Goal: Information Seeking & Learning: Find specific fact

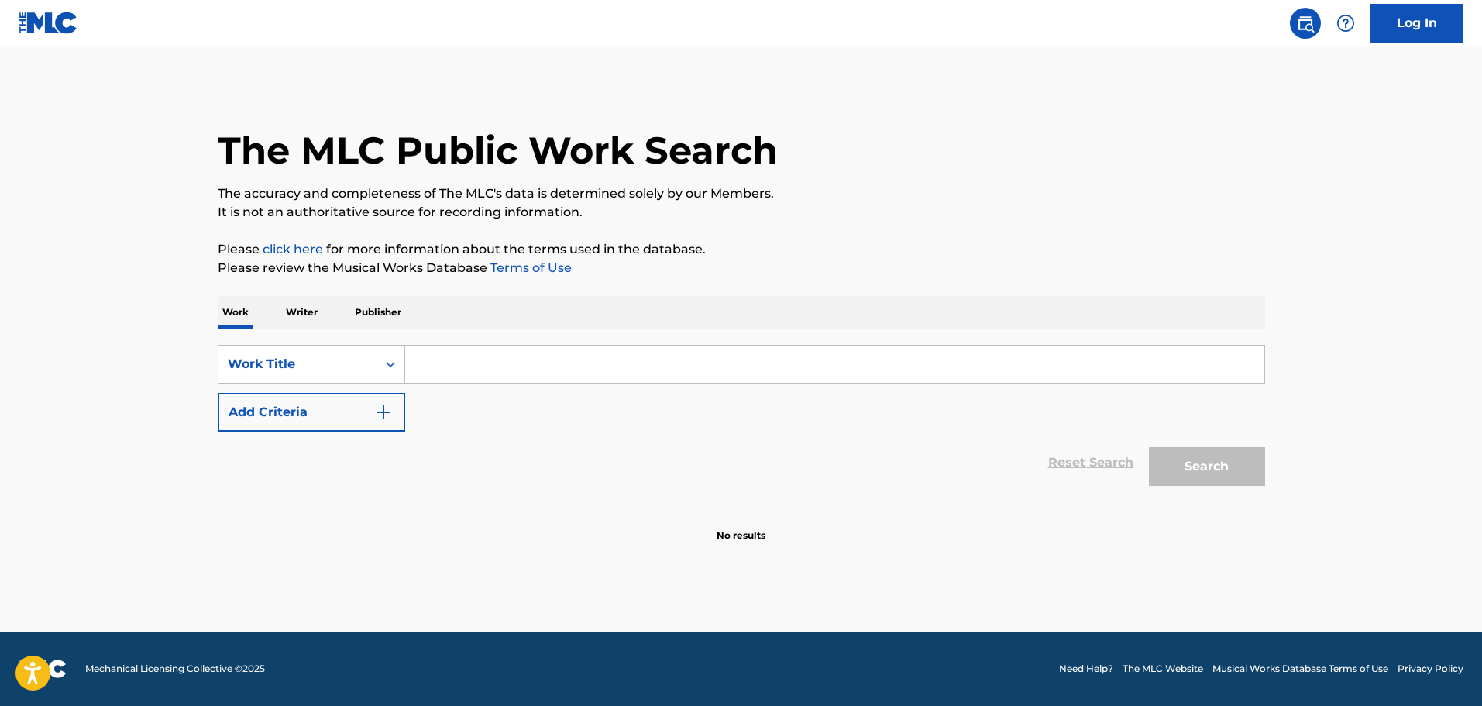
click at [436, 363] on input "Search Form" at bounding box center [834, 364] width 859 height 37
paste input "SMOKEY STARTS TRAINING/A BLAZE OF GLORY"
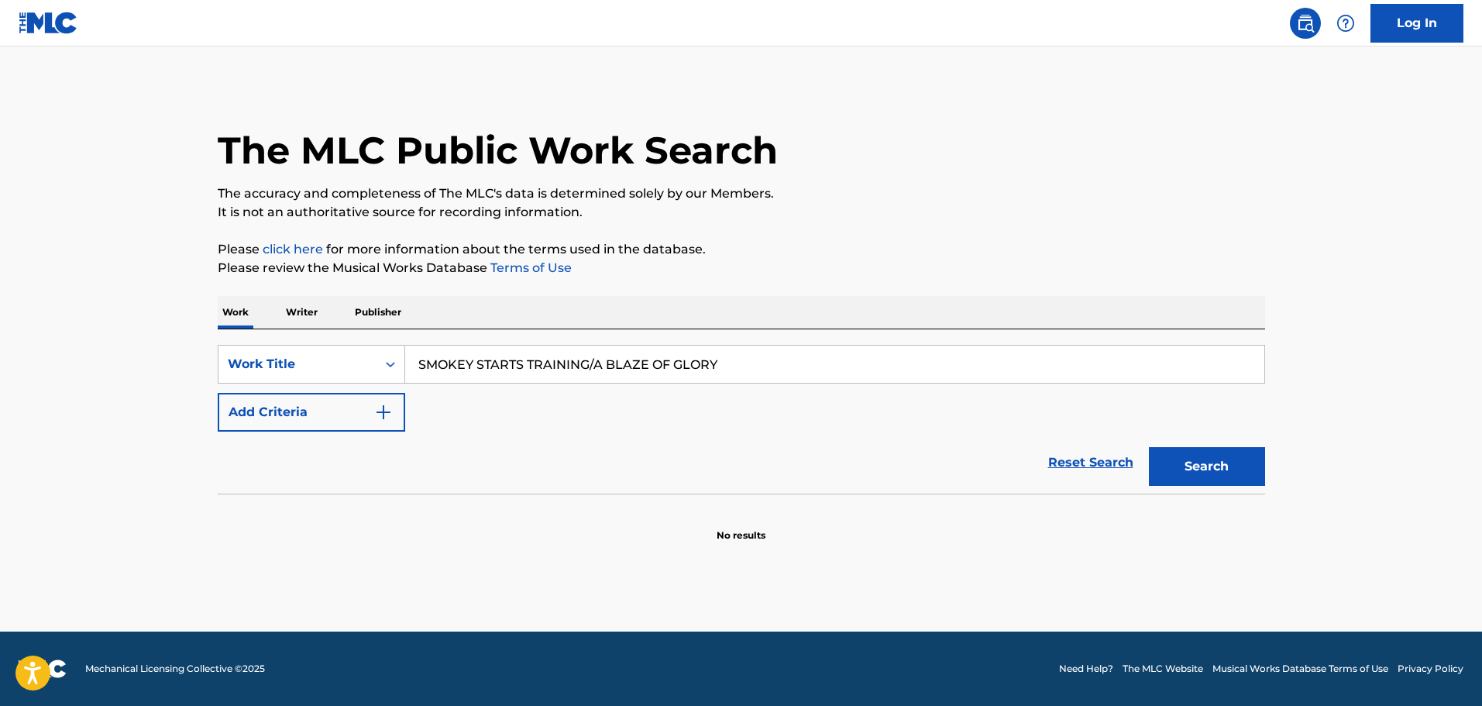
type input "SMOKEY STARTS TRAINING/A BLAZE OF GLORY"
click at [358, 404] on button "Add Criteria" at bounding box center [311, 412] width 187 height 39
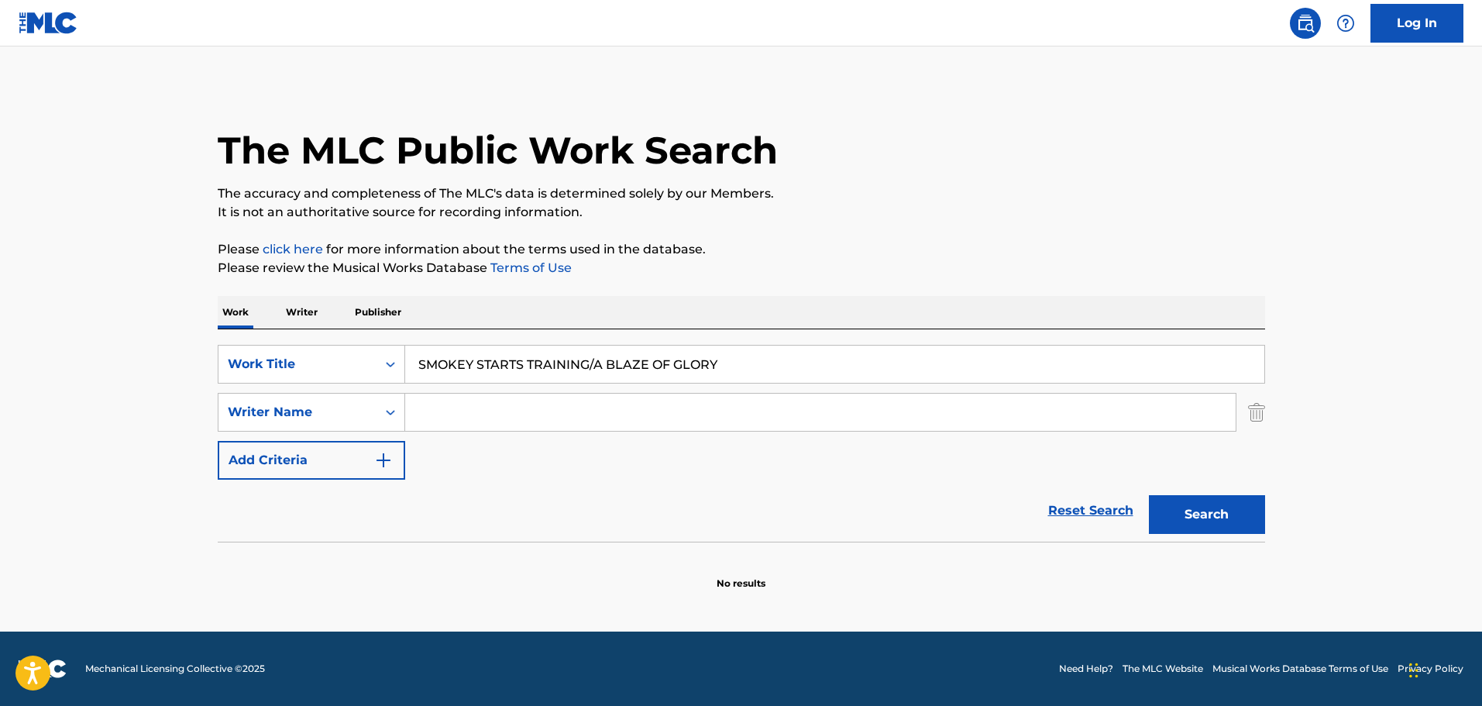
click at [665, 421] on input "Search Form" at bounding box center [820, 412] width 830 height 37
paste input "[PERSON_NAME]"
type input "[PERSON_NAME]"
click at [1181, 511] on button "Search" at bounding box center [1207, 514] width 116 height 39
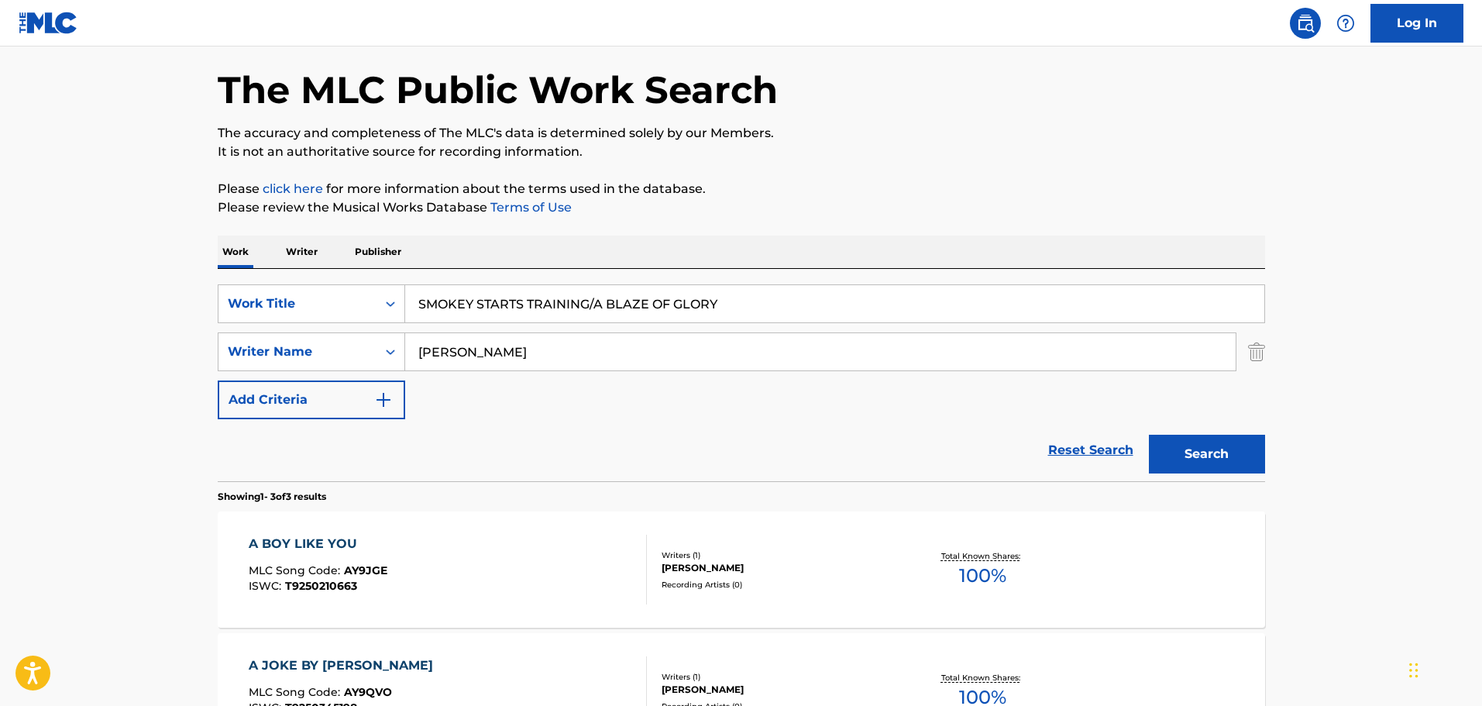
scroll to position [155, 0]
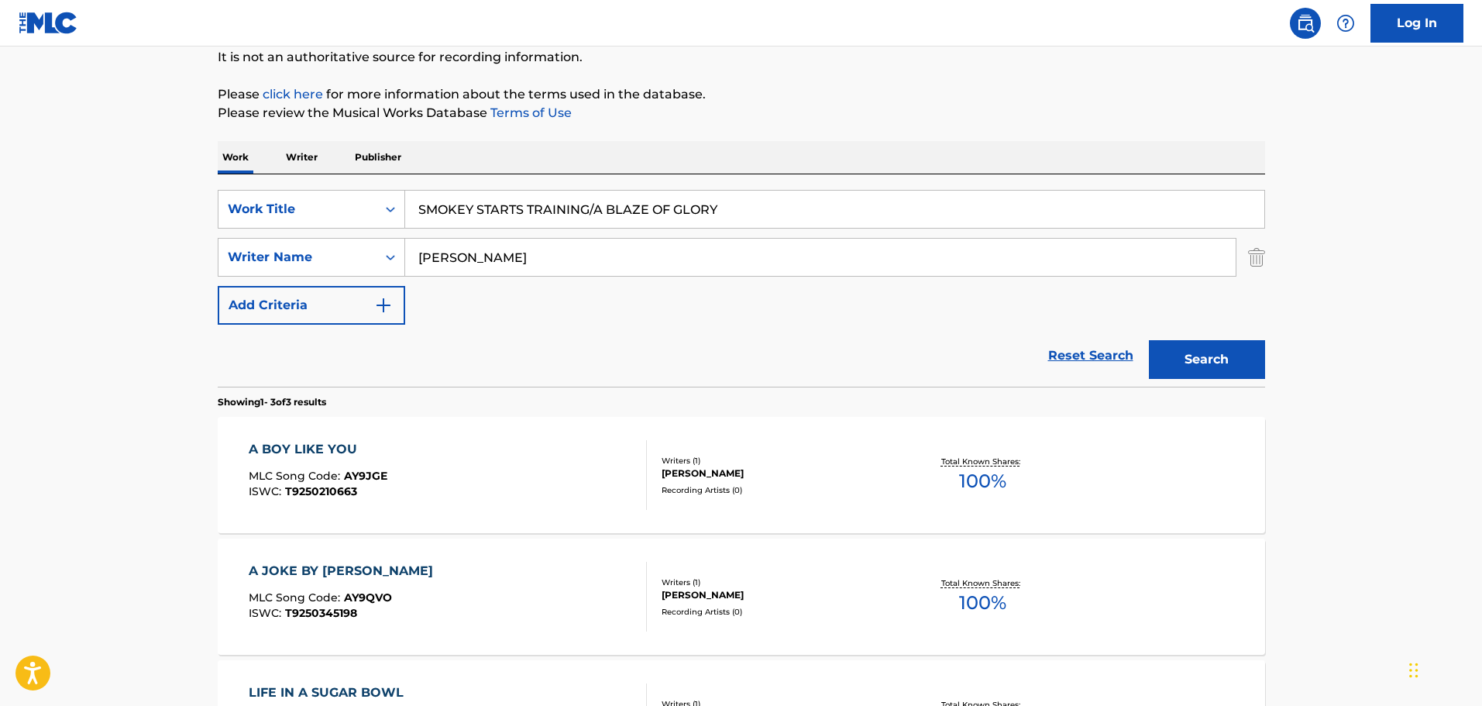
drag, startPoint x: 723, startPoint y: 199, endPoint x: 606, endPoint y: 206, distance: 117.2
click at [606, 206] on input "SMOKEY STARTS TRAINING/A BLAZE OF GLORY" at bounding box center [834, 209] width 859 height 37
click at [1184, 346] on button "Search" at bounding box center [1207, 359] width 116 height 39
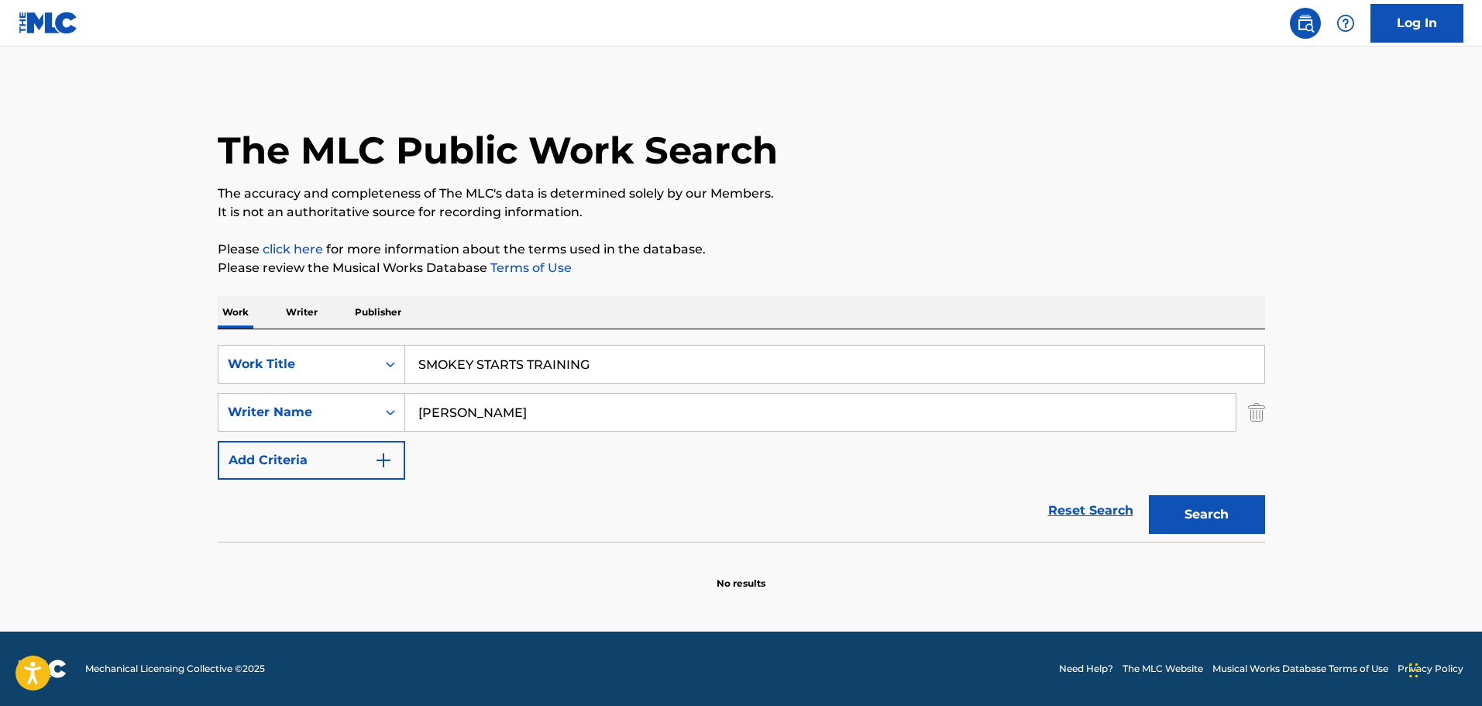
scroll to position [0, 0]
click at [586, 461] on div "SearchWithCriteria3e4afd85-ea73-41f1-b8be-cbce30b24b49 Work Title SMOKEY STARTS…" at bounding box center [741, 412] width 1047 height 135
click at [655, 354] on input "SMOKEY STARTS TRAINING" at bounding box center [834, 364] width 859 height 37
click at [654, 354] on input "SMOKEY STARTS TRAINING" at bounding box center [834, 364] width 859 height 37
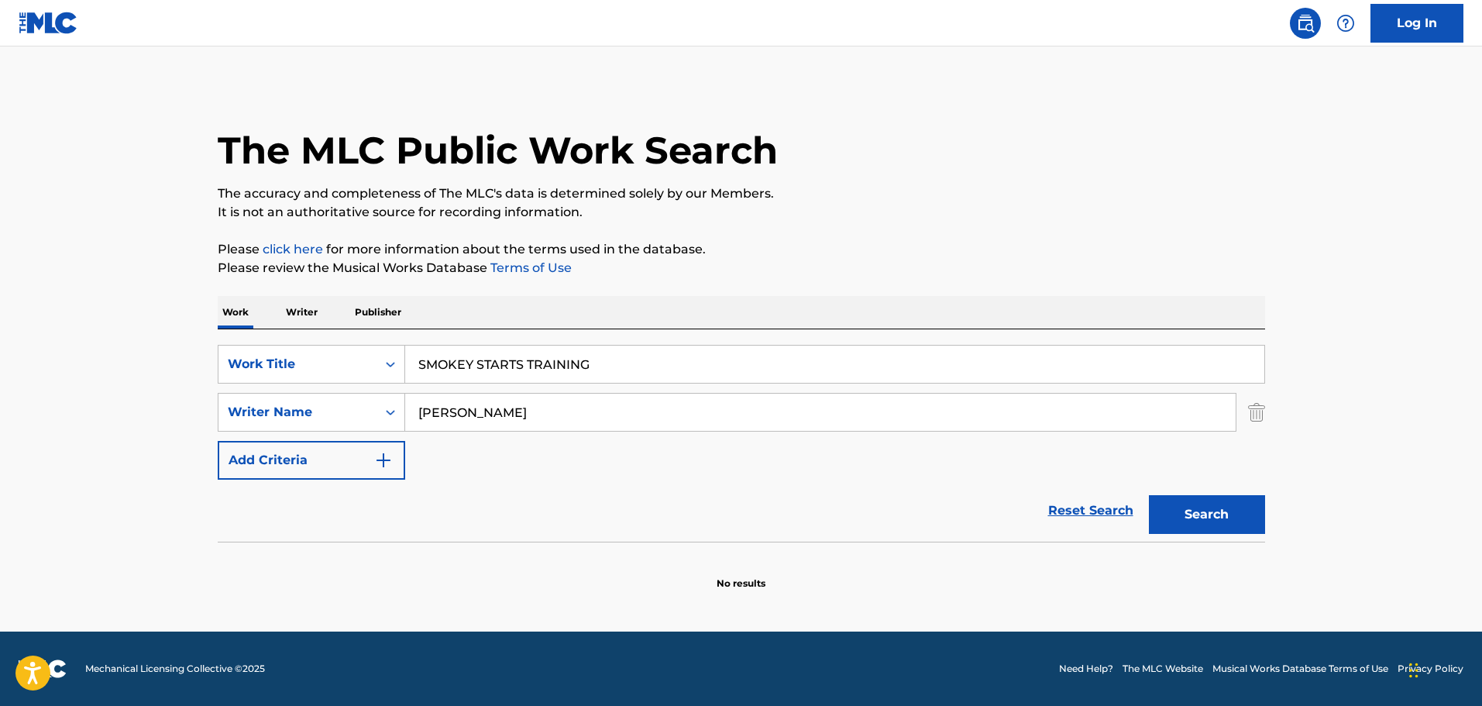
paste input "BLAZE OF GLORY"
type input "BLAZE OF GLORY"
drag, startPoint x: 1188, startPoint y: 537, endPoint x: 1190, endPoint y: 528, distance: 9.4
click at [1188, 533] on div "Search" at bounding box center [1203, 511] width 124 height 62
click at [1190, 528] on button "Search" at bounding box center [1207, 514] width 116 height 39
